Goal: Communication & Community: Answer question/provide support

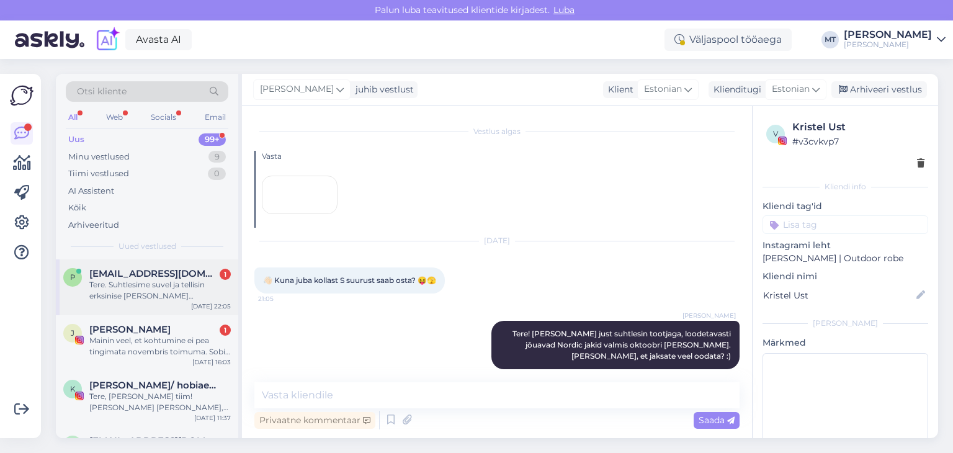
scroll to position [212, 0]
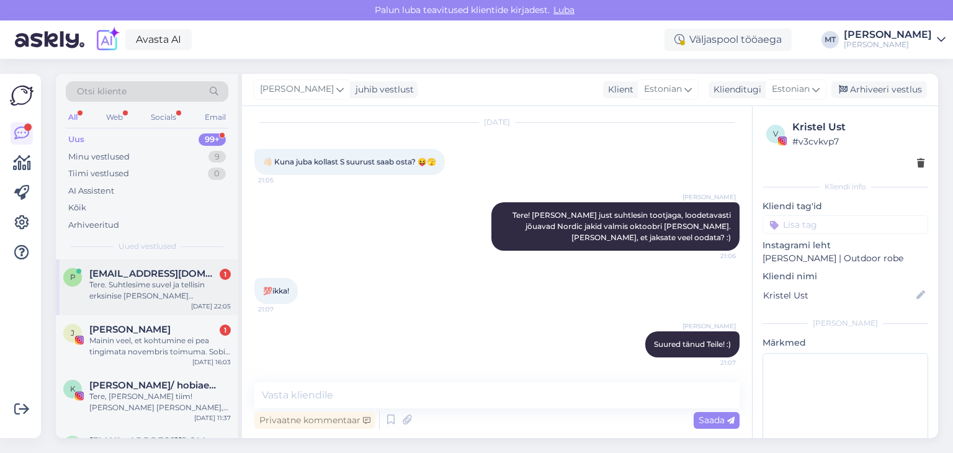
click at [128, 291] on div "Tere. Suhtlesime suvel ja tellisin erksinise [PERSON_NAME] vahetusjaki s suurus…" at bounding box center [159, 290] width 141 height 22
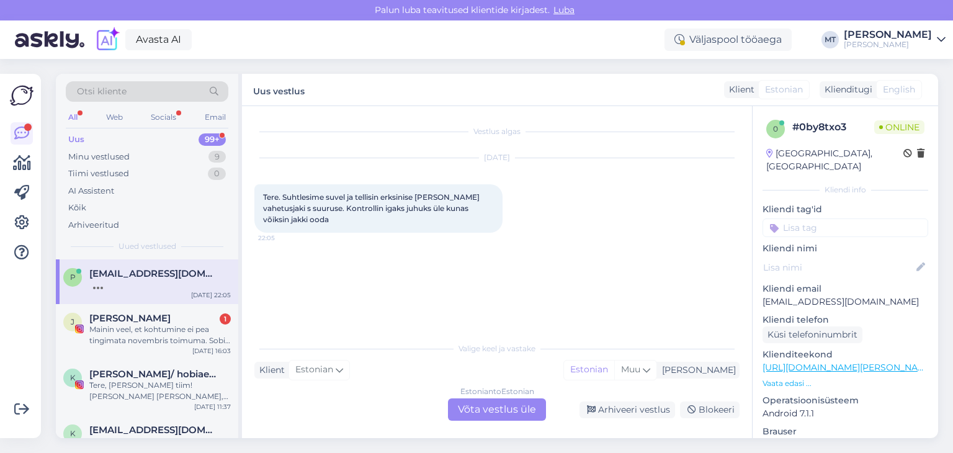
click at [496, 414] on div "Estonian to Estonian Võta vestlus üle" at bounding box center [497, 409] width 98 height 22
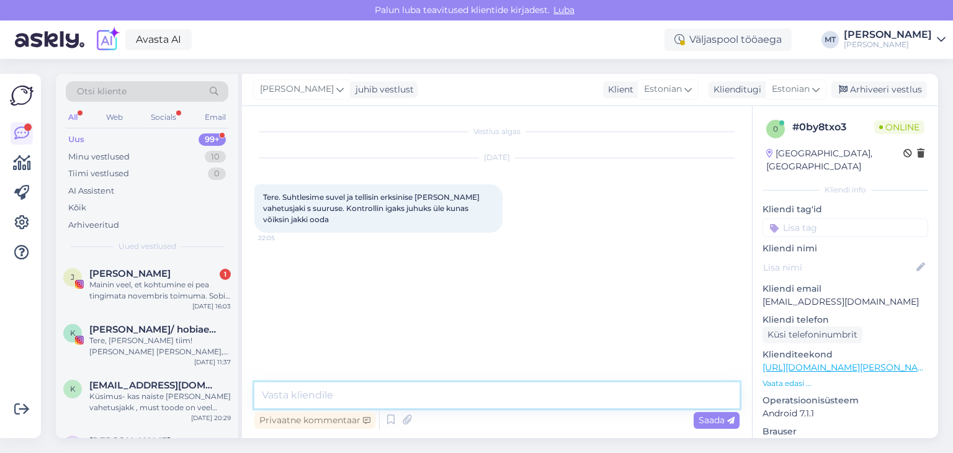
click at [379, 395] on textarea at bounding box center [496, 395] width 485 height 26
type textarea "t"
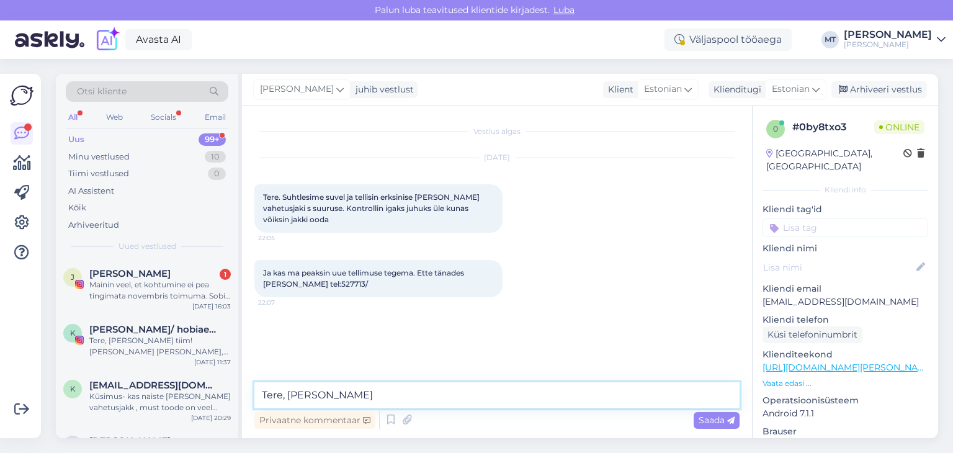
type textarea "Tere, [PERSON_NAME]!"
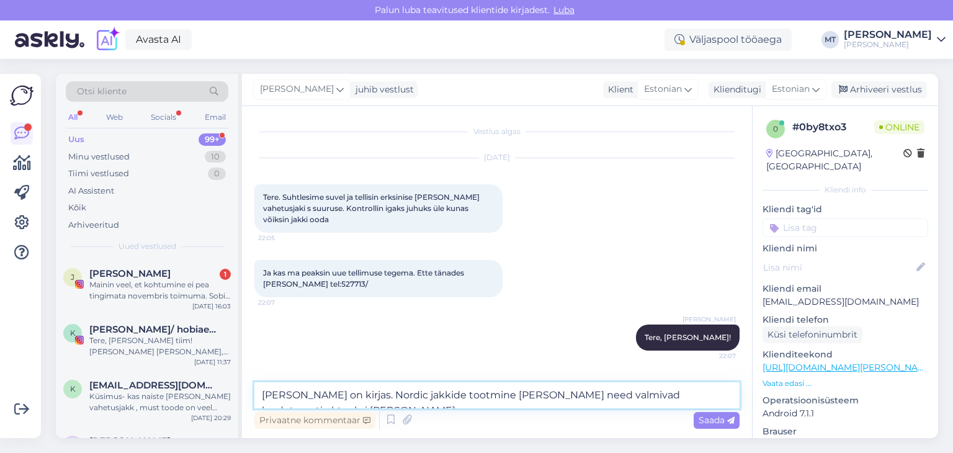
type textarea "[PERSON_NAME] on kirjas. Nordic jakkide tootmine [PERSON_NAME] need valmivad lo…"
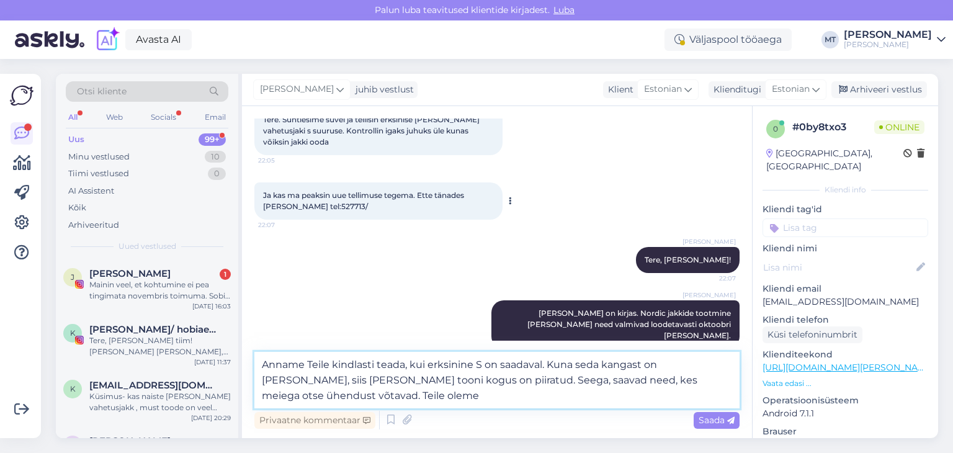
scroll to position [88, 0]
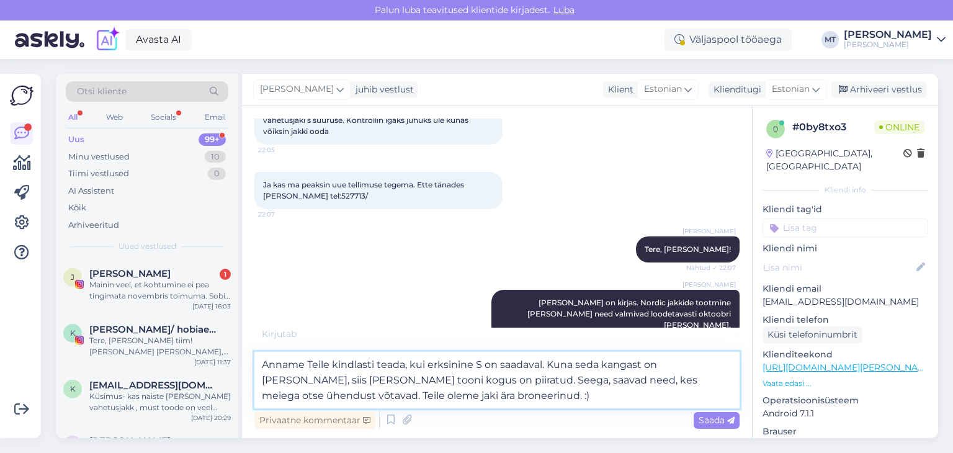
drag, startPoint x: 478, startPoint y: 383, endPoint x: 454, endPoint y: 386, distance: 24.4
click at [454, 386] on textarea "Anname Teile kindlasti teada, kui erksinine S on saadaval. Kuna seda kangast on…" at bounding box center [496, 380] width 485 height 56
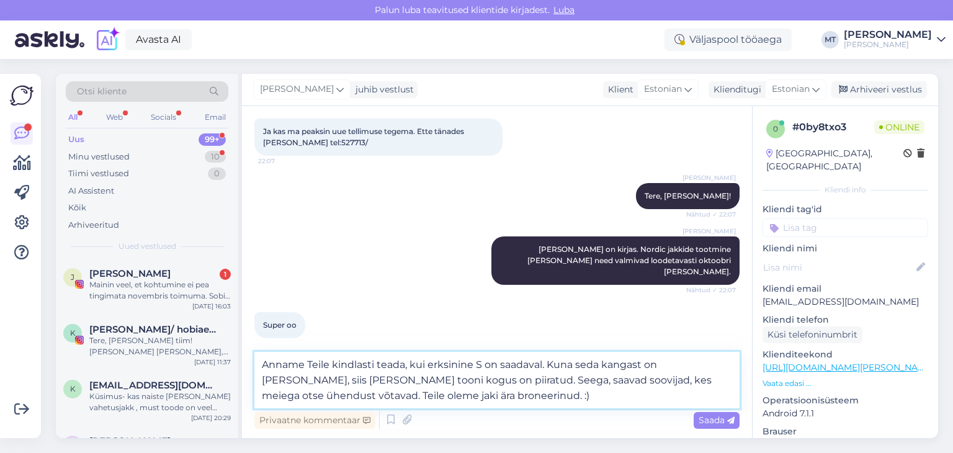
scroll to position [141, 0]
type textarea "Anname Teile kindlasti teada, kui erksinine S on saadaval. Kuna seda kangast on…"
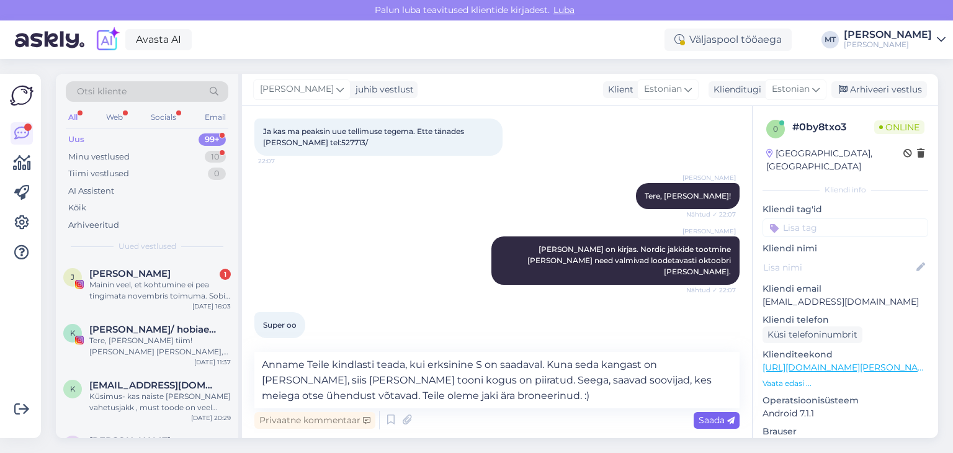
click at [707, 421] on span "Saada" at bounding box center [717, 419] width 36 height 11
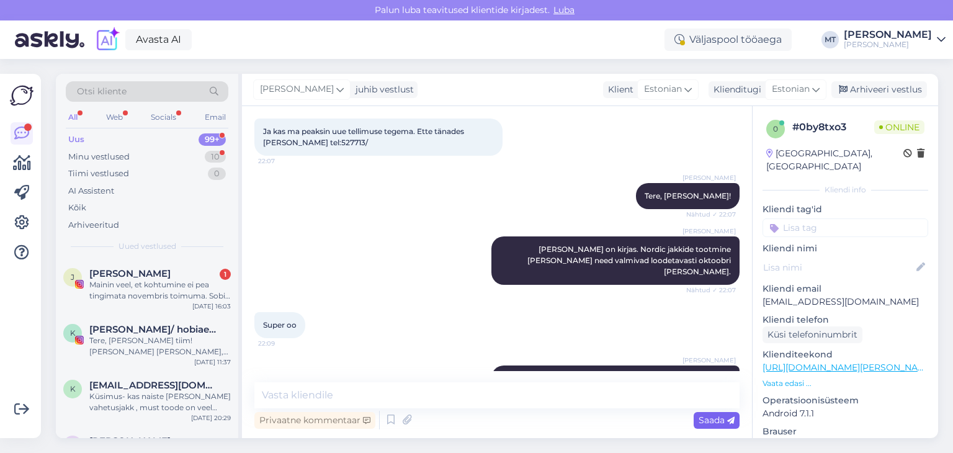
scroll to position [199, 0]
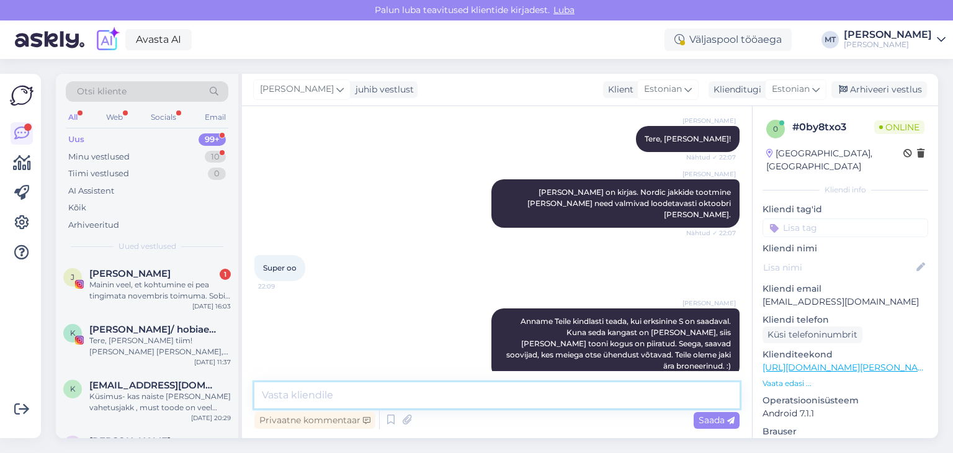
click at [275, 400] on textarea at bounding box center [496, 395] width 485 height 26
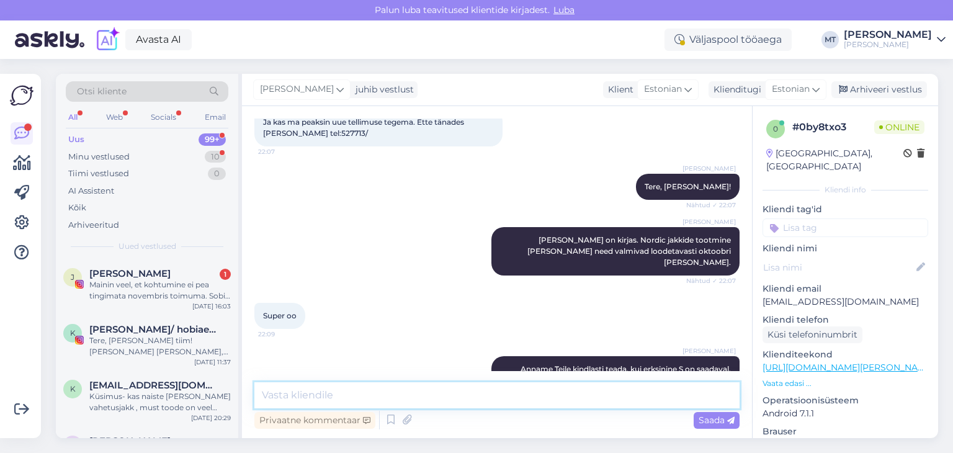
scroll to position [12, 0]
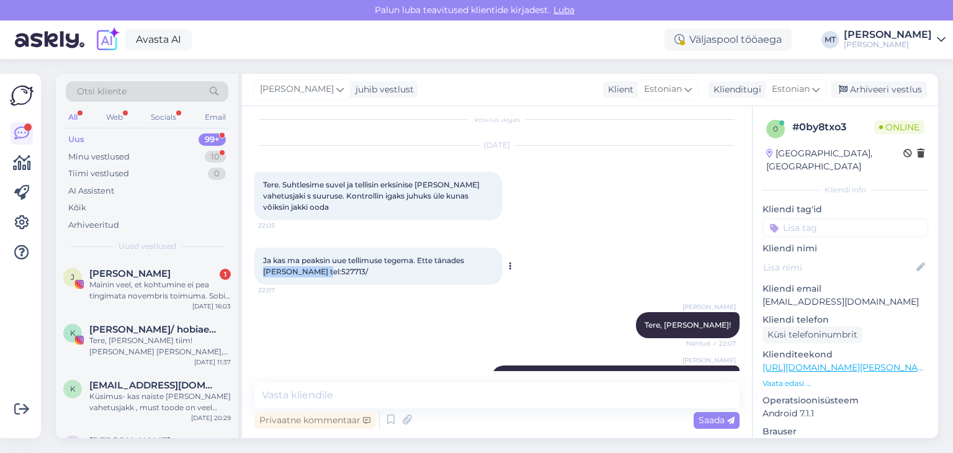
drag, startPoint x: 333, startPoint y: 272, endPoint x: 261, endPoint y: 276, distance: 72.1
click at [261, 276] on div "Ja kas ma peaksin uue tellimuse tegema. Ette tänades [PERSON_NAME] tel:527713/ …" at bounding box center [378, 266] width 248 height 37
copy span "[PERSON_NAME]"
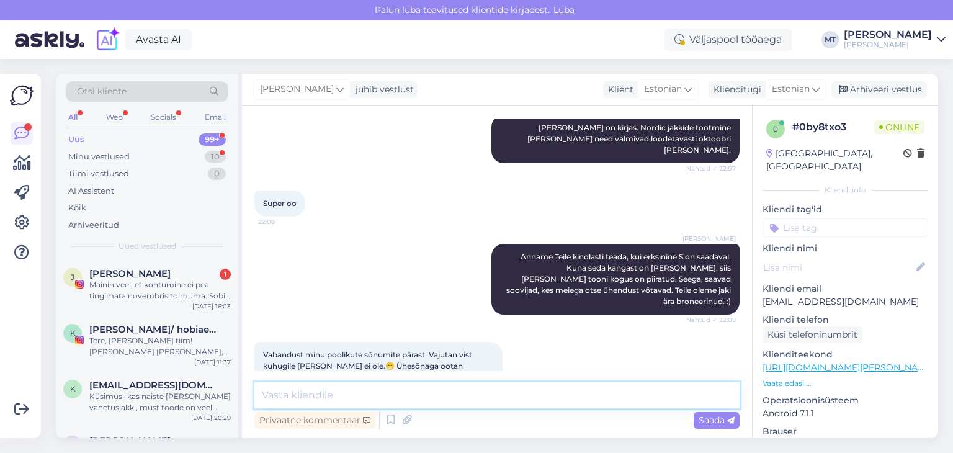
click at [318, 401] on textarea at bounding box center [496, 395] width 485 height 26
click at [296, 399] on textarea at bounding box center [496, 395] width 485 height 26
type textarea ":)"
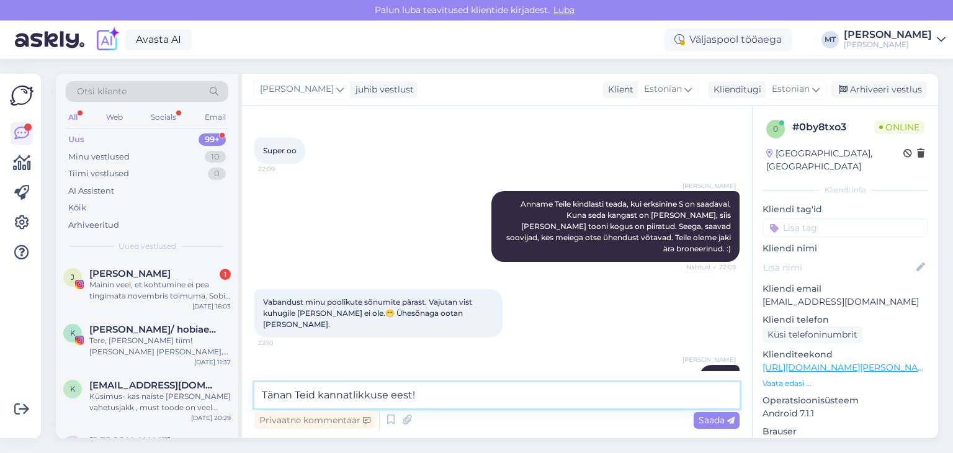
type textarea "Tänan Teid kannatlikkuse eest!"
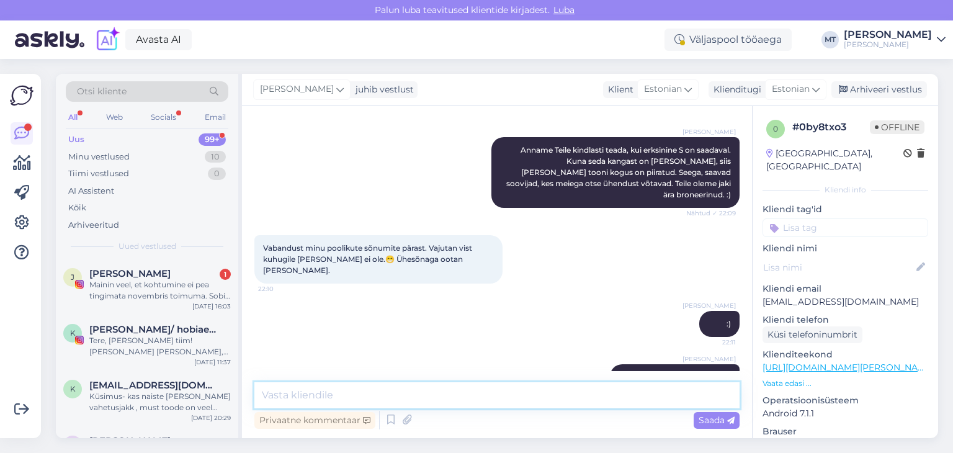
click at [297, 398] on textarea at bounding box center [496, 395] width 485 height 26
click at [269, 395] on textarea at bounding box center [496, 395] width 485 height 26
type textarea "Head õhtut!"
